Goal: Information Seeking & Learning: Learn about a topic

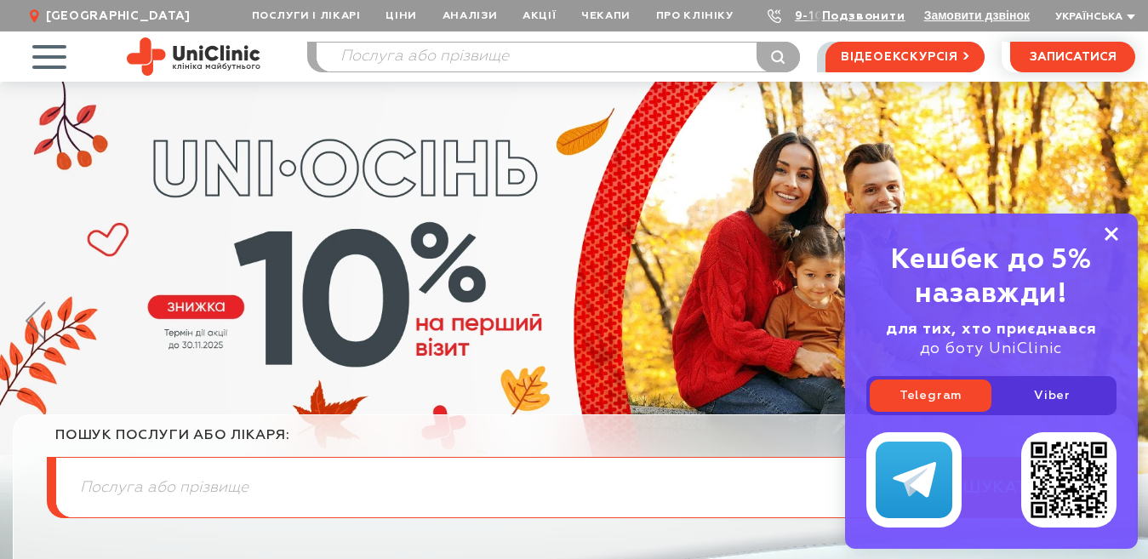
click at [1112, 231] on icon at bounding box center [1112, 234] width 14 height 14
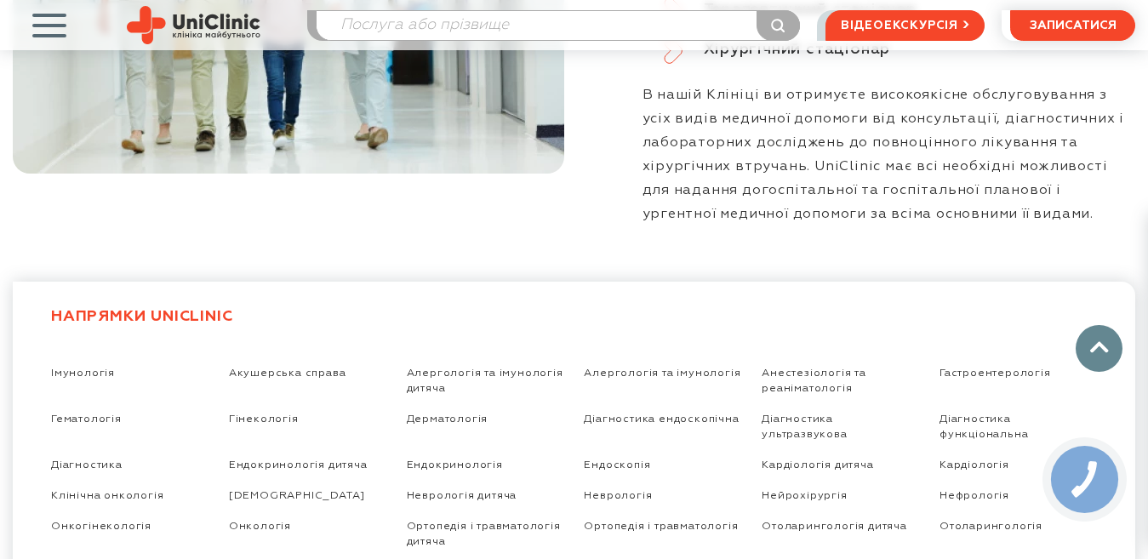
scroll to position [2723, 0]
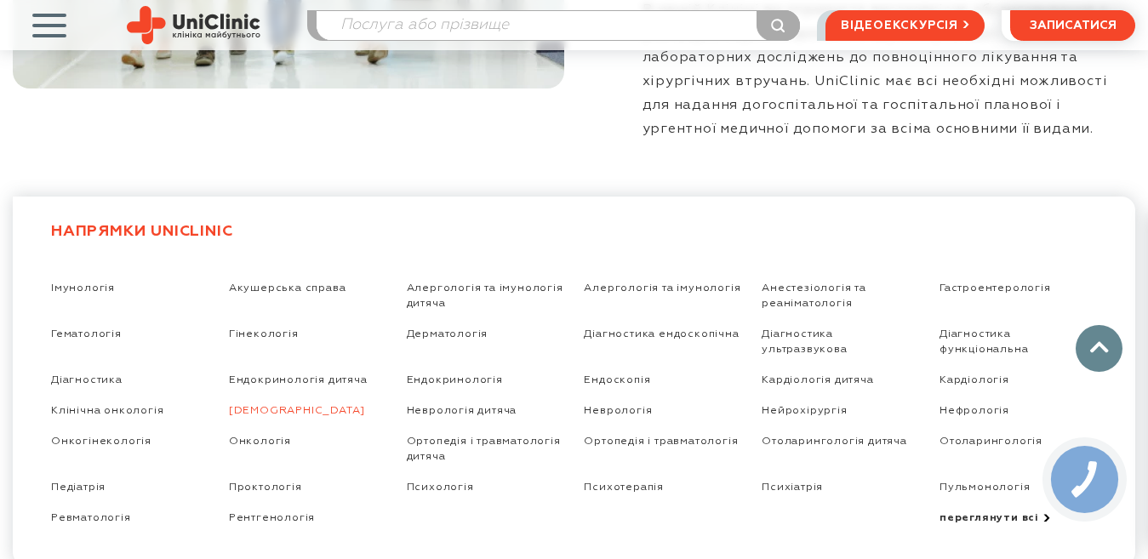
click at [261, 405] on link "[DEMOGRAPHIC_DATA]" at bounding box center [297, 410] width 136 height 11
click at [257, 405] on link "Мамологія" at bounding box center [297, 410] width 136 height 11
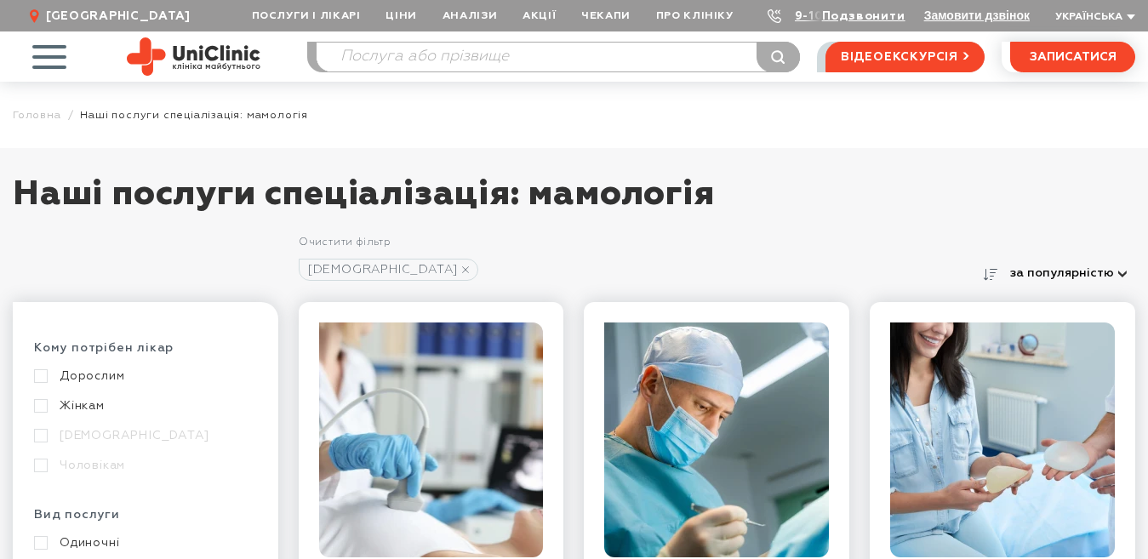
scroll to position [85, 0]
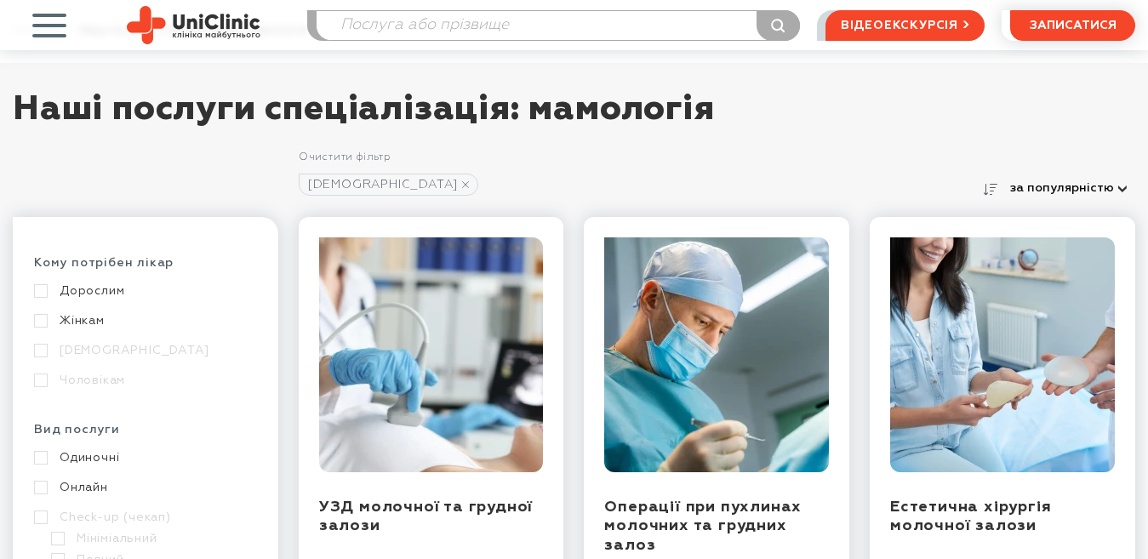
click at [42, 321] on link "Жінкам" at bounding box center [143, 320] width 219 height 15
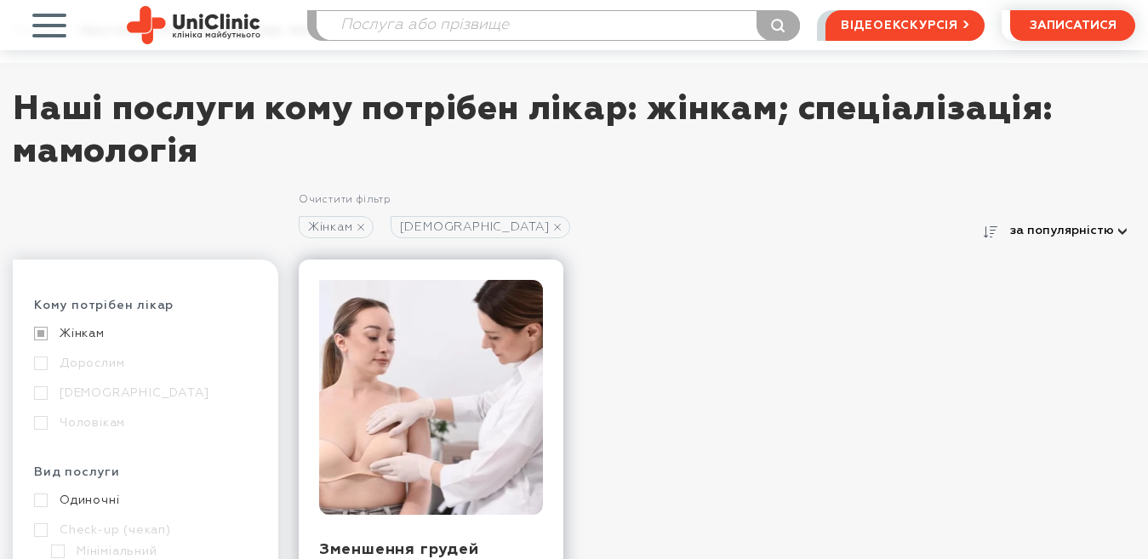
scroll to position [340, 0]
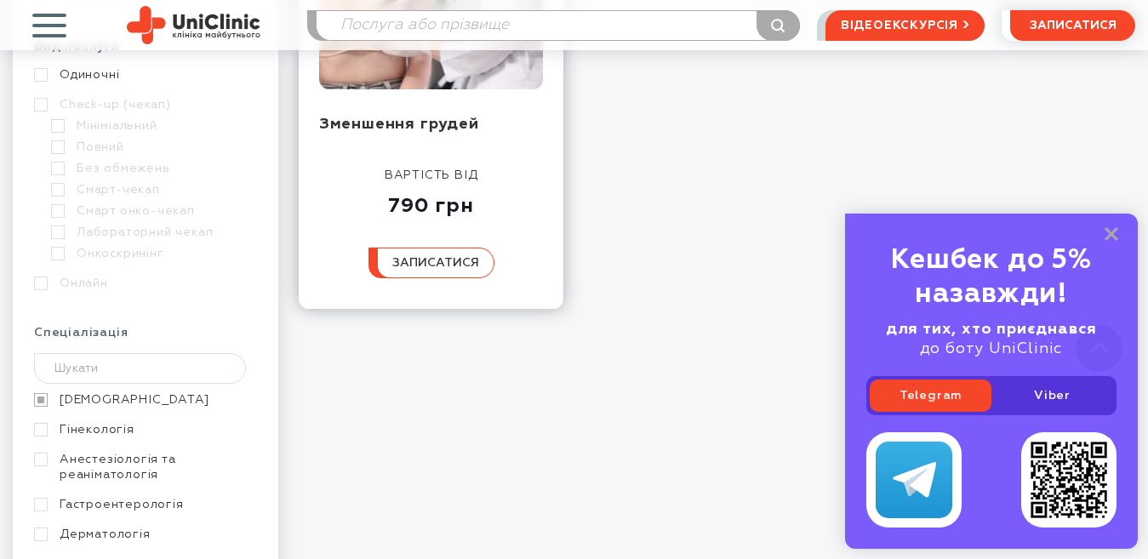
scroll to position [170, 0]
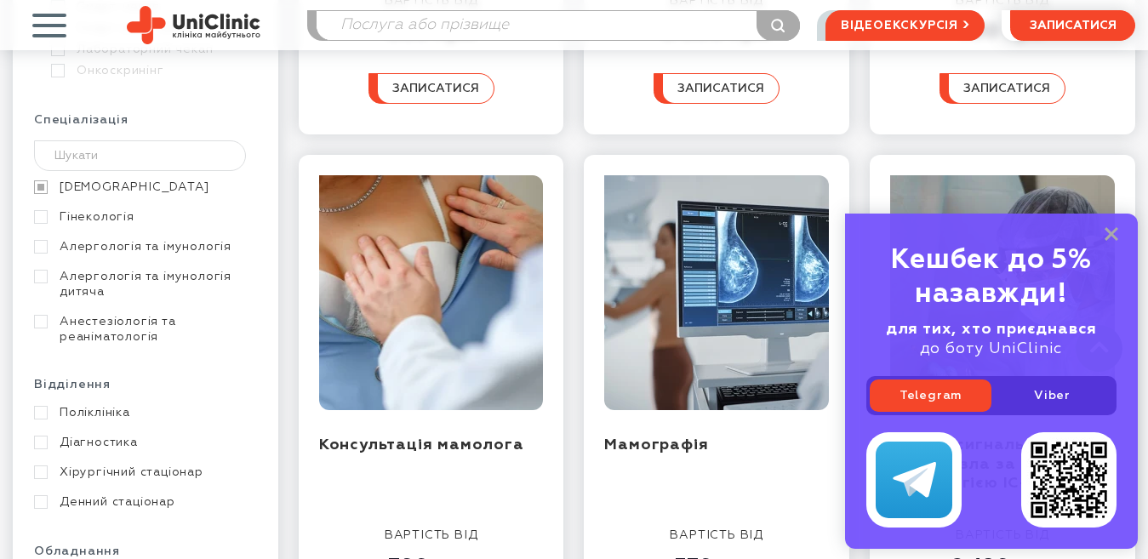
scroll to position [851, 0]
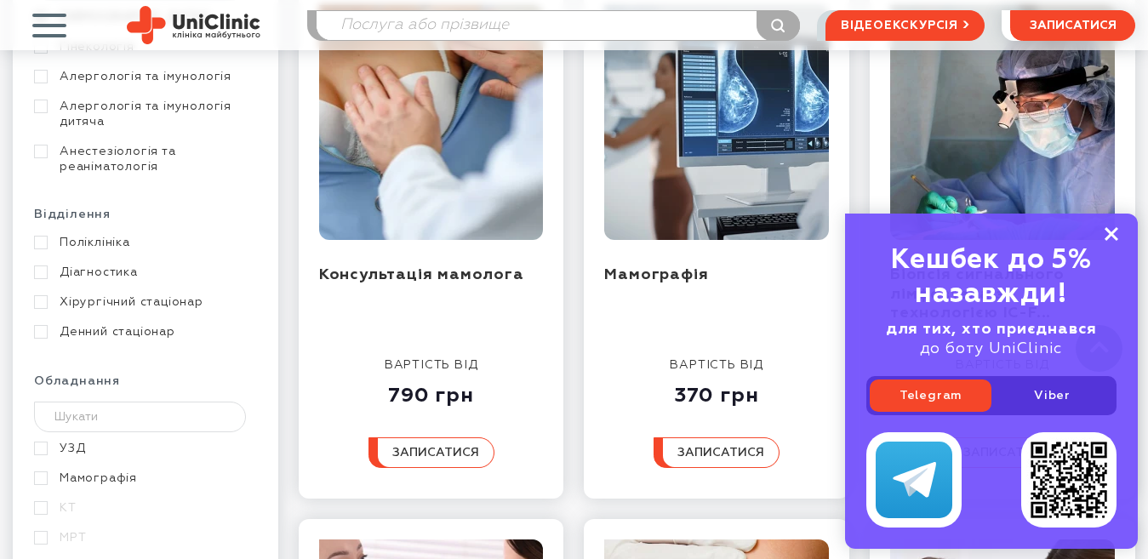
click at [1112, 233] on rect at bounding box center [1112, 234] width 14 height 14
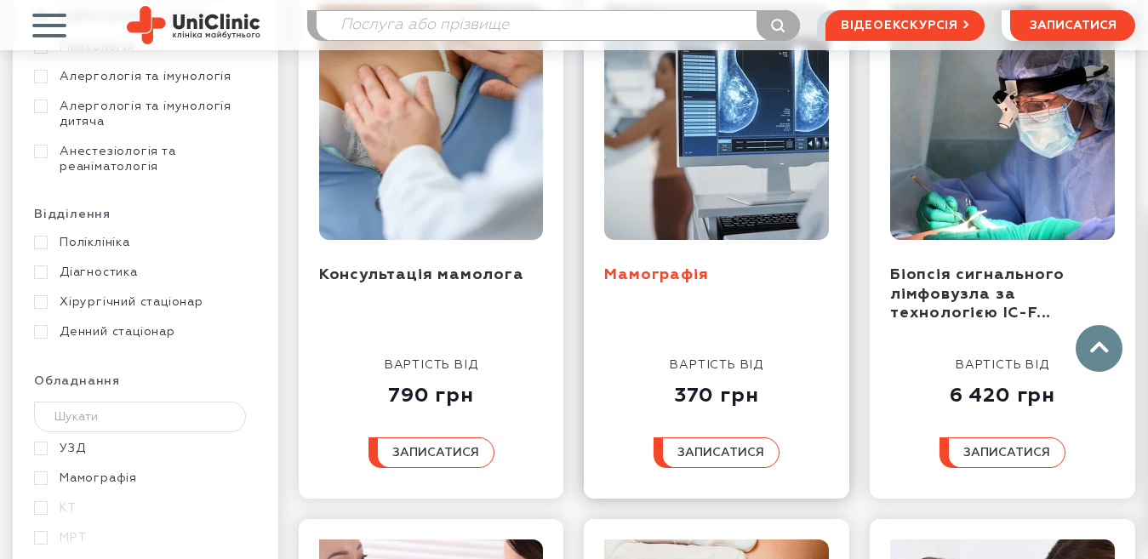
click at [654, 272] on link "Мамографія" at bounding box center [656, 274] width 104 height 15
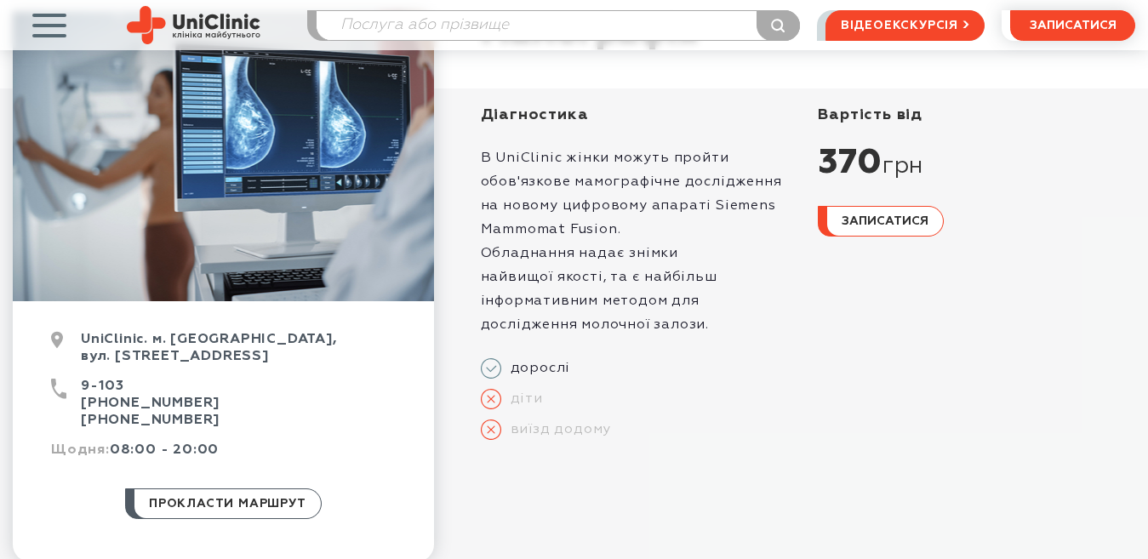
scroll to position [255, 0]
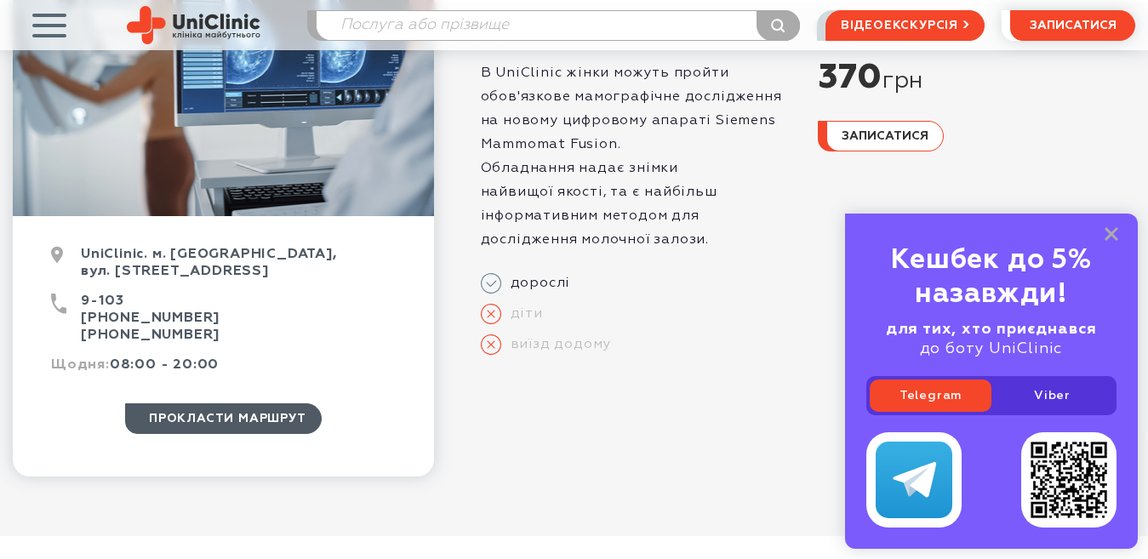
click at [254, 422] on span "прокласти маршрут" at bounding box center [227, 418] width 157 height 29
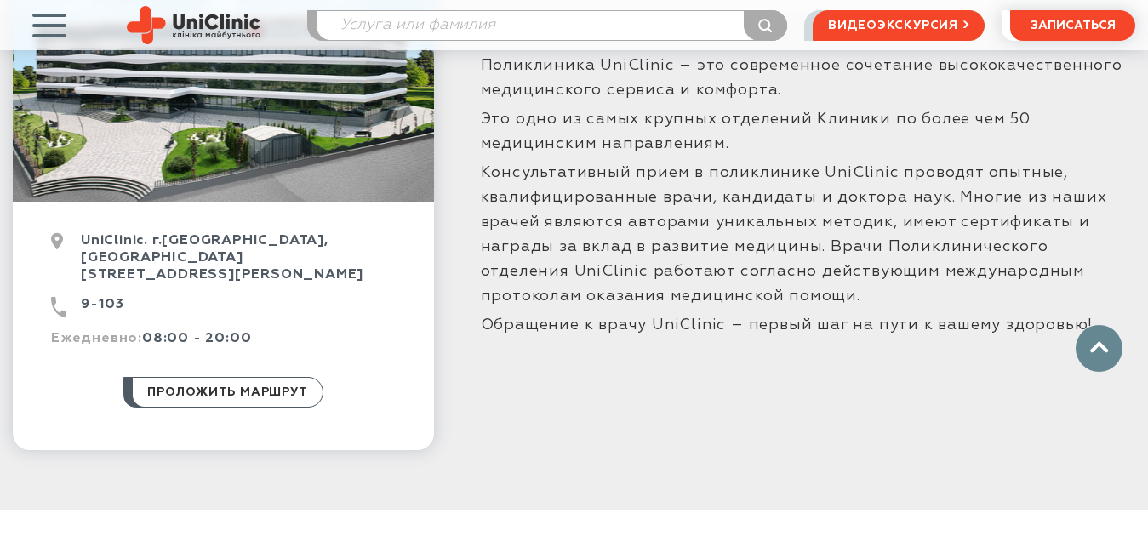
scroll to position [425, 0]
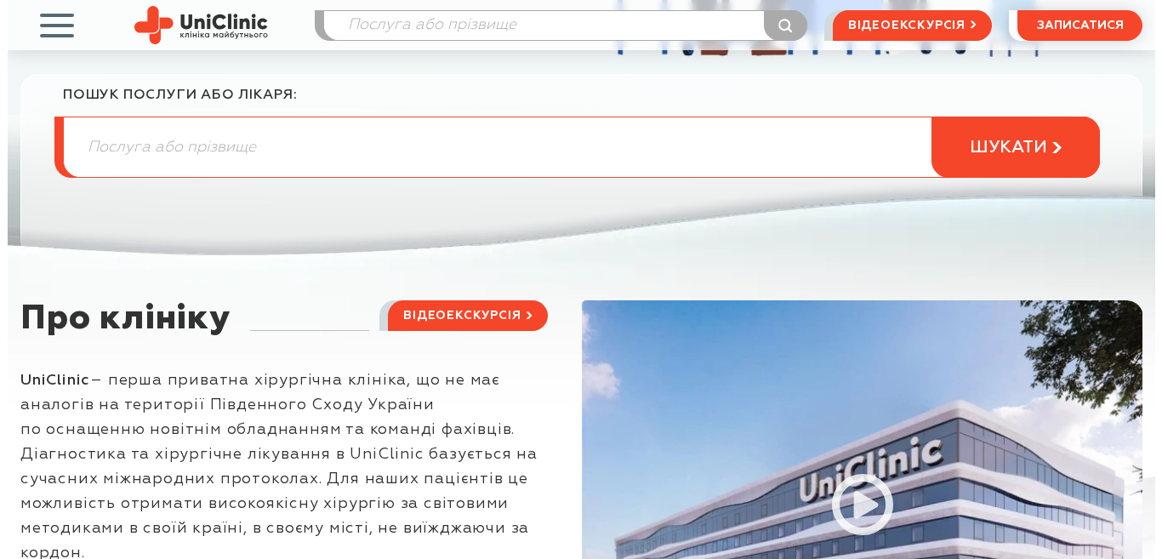
scroll to position [596, 0]
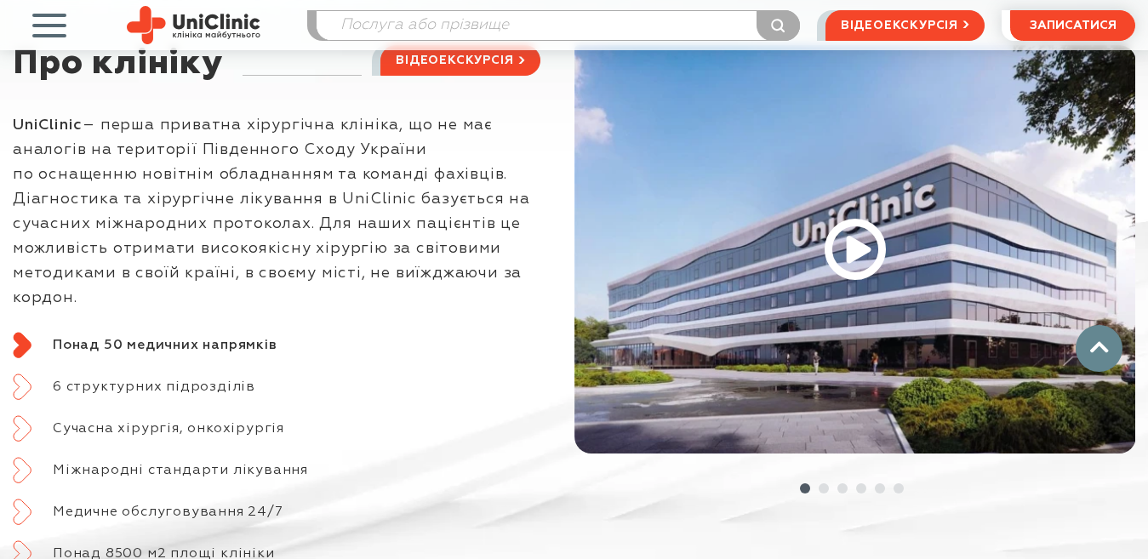
click at [850, 251] on use at bounding box center [855, 250] width 54 height 54
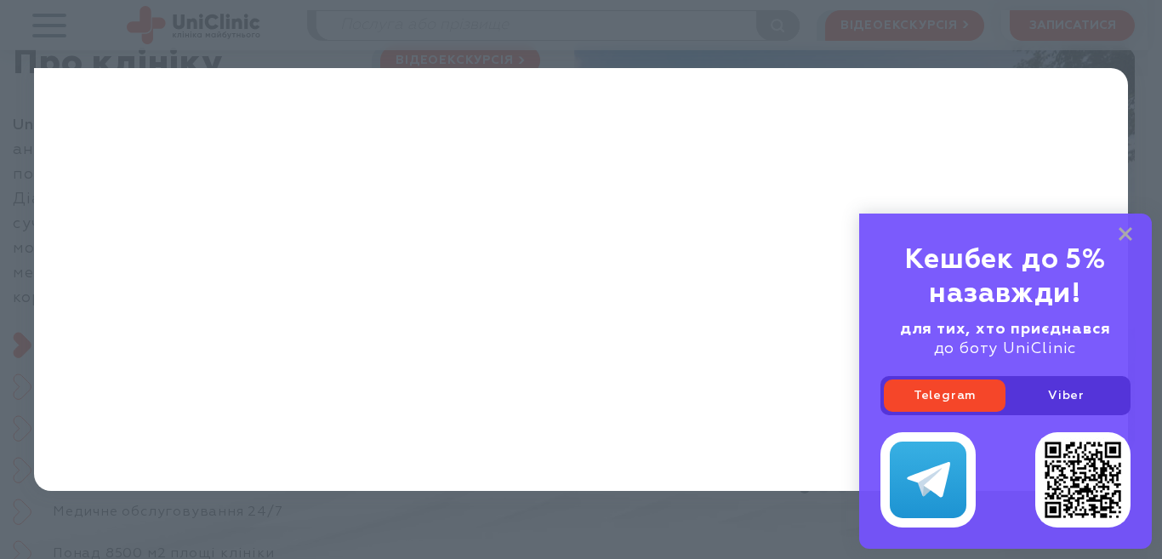
click at [1134, 228] on div "Кешбек до 5% назавжди! для тих, хто приєднався до боту UniClinic Telegram Viber" at bounding box center [1005, 381] width 293 height 335
click at [1133, 230] on div "Кешбек до 5% назавжди! для тих, хто приєднався до боту UniClinic Telegram Viber" at bounding box center [1005, 381] width 293 height 335
drag, startPoint x: 1127, startPoint y: 233, endPoint x: 1096, endPoint y: 237, distance: 30.8
click at [1126, 233] on rect at bounding box center [1126, 234] width 14 height 14
